Goal: Transaction & Acquisition: Purchase product/service

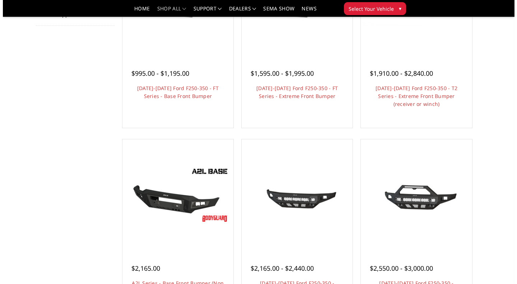
scroll to position [72, 0]
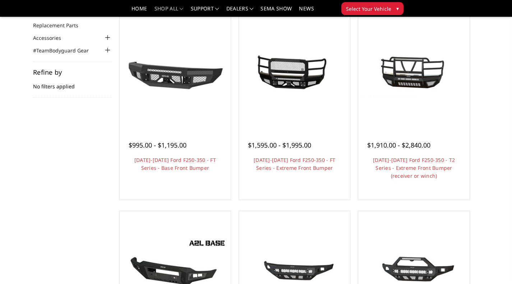
click at [179, 74] on link "Quick view" at bounding box center [175, 82] width 48 height 17
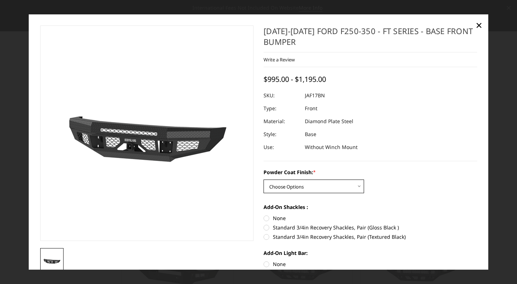
click at [311, 186] on select "Choose Options Bare Metal Gloss Black Powder Coat Textured Black Powder Coat" at bounding box center [314, 187] width 101 height 14
select select "3373"
click at [264, 180] on select "Choose Options Bare Metal Gloss Black Powder Coat Textured Black Powder Coat" at bounding box center [314, 187] width 101 height 14
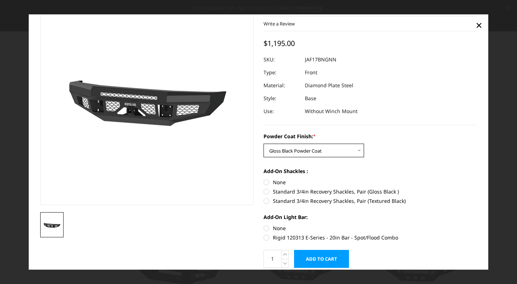
scroll to position [63, 0]
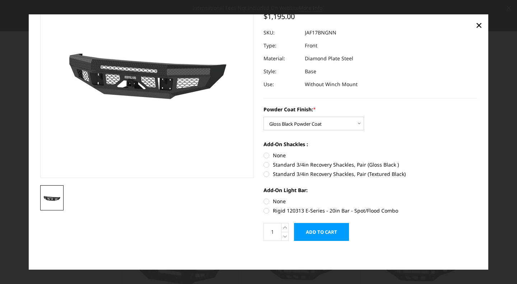
click at [345, 167] on label "Standard 3/4in Recovery Shackles, Pair (Gloss Black )" at bounding box center [371, 165] width 214 height 8
click at [478, 152] on input "Standard 3/4in Recovery Shackles, Pair (Gloss Black )" at bounding box center [478, 152] width 0 height 0
radio input "true"
click at [267, 209] on label "Rigid 120313 E-Series - 20in Bar - Spot/Flood Combo" at bounding box center [371, 211] width 214 height 8
click at [478, 198] on input "Rigid 120313 E-Series - 20in Bar - Spot/Flood Combo" at bounding box center [478, 198] width 0 height 0
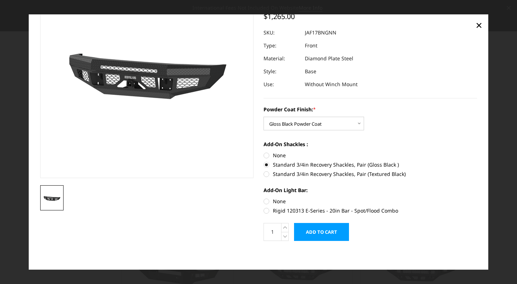
radio input "true"
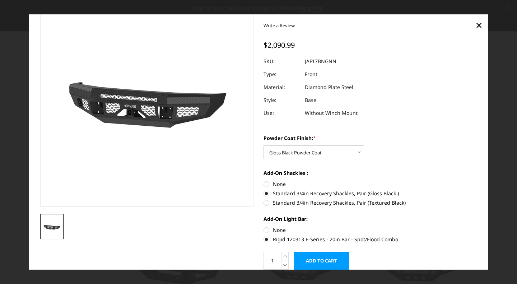
scroll to position [27, 0]
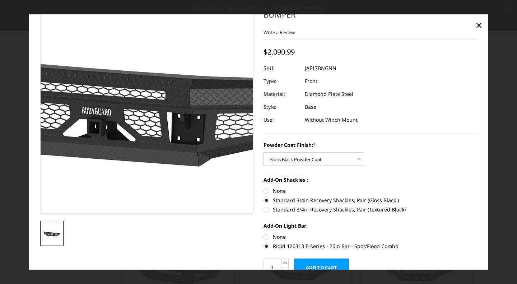
click at [151, 168] on img at bounding box center [139, 93] width 460 height 259
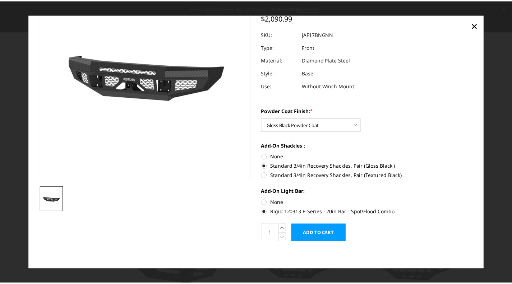
scroll to position [63, 0]
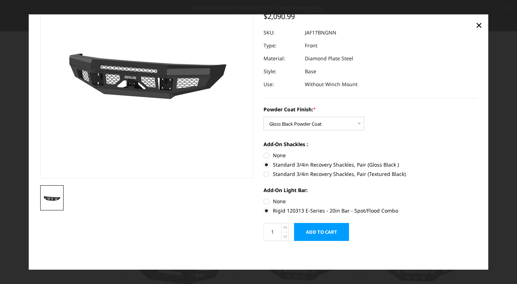
click at [482, 27] on span "×" at bounding box center [479, 24] width 6 height 15
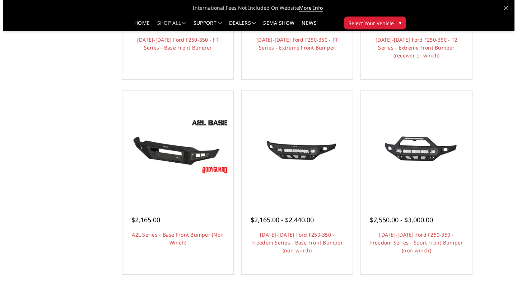
scroll to position [216, 0]
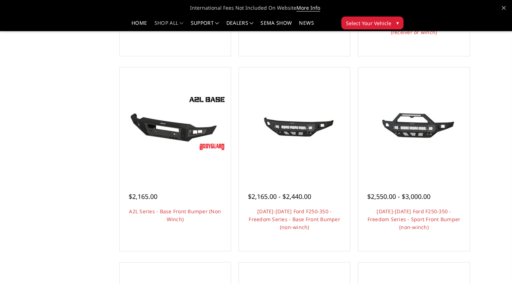
click at [292, 126] on link "Quick view" at bounding box center [295, 134] width 48 height 17
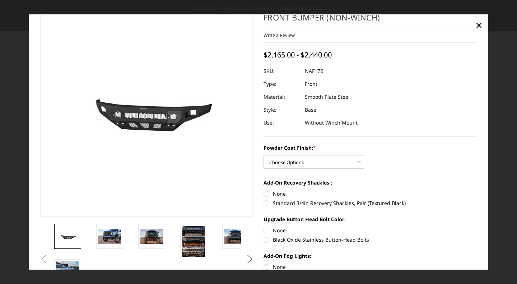
scroll to position [36, 0]
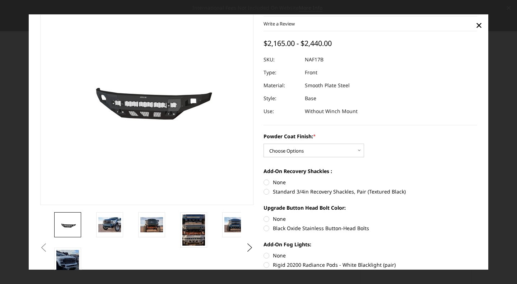
click at [108, 221] on img at bounding box center [109, 224] width 23 height 15
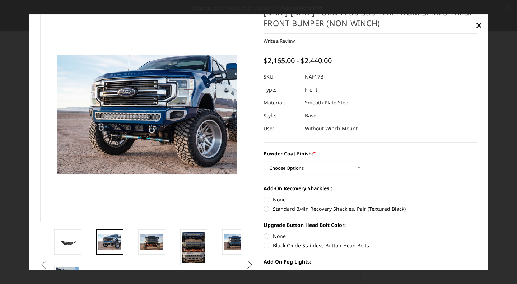
click at [152, 245] on img at bounding box center [152, 242] width 23 height 15
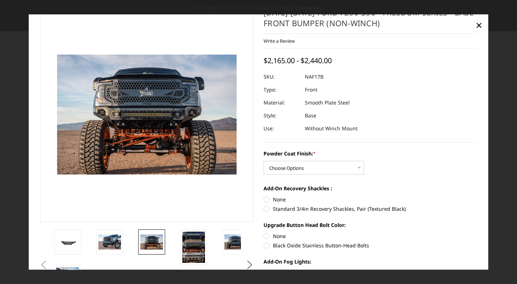
click at [190, 235] on img at bounding box center [194, 247] width 23 height 31
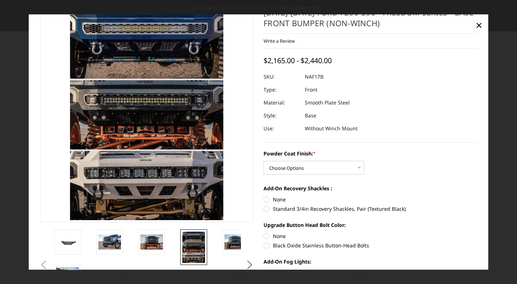
scroll to position [0, 0]
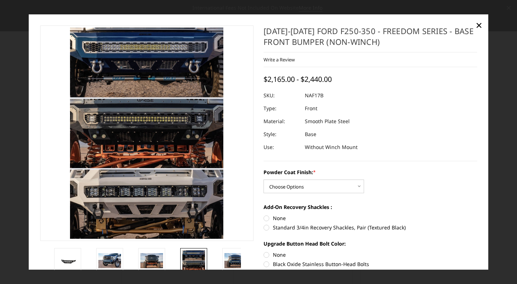
click at [225, 262] on img at bounding box center [236, 260] width 23 height 15
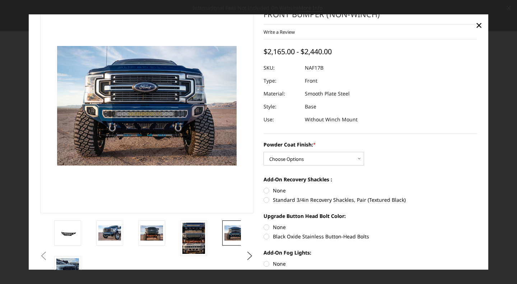
scroll to position [36, 0]
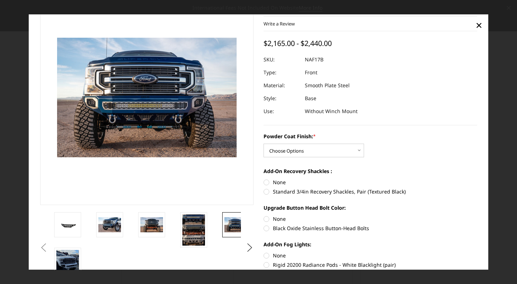
click at [65, 256] on img at bounding box center [67, 263] width 23 height 27
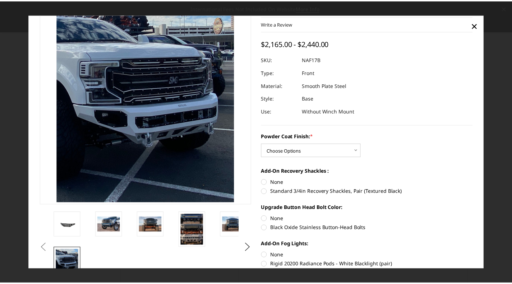
scroll to position [0, 0]
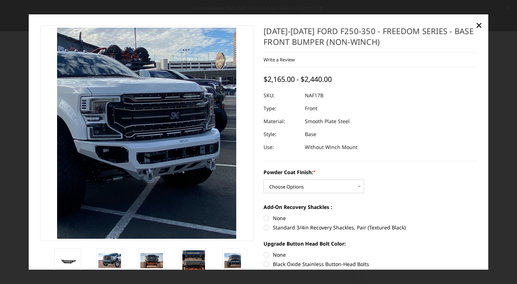
click at [477, 25] on span "×" at bounding box center [479, 24] width 6 height 15
